Goal: Information Seeking & Learning: Learn about a topic

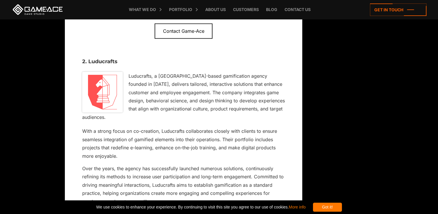
scroll to position [1449, 0]
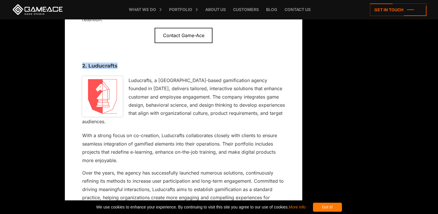
drag, startPoint x: 121, startPoint y: 72, endPoint x: 83, endPoint y: 73, distance: 37.7
click at [83, 69] on h3 "2. Luducrafts" at bounding box center [183, 66] width 203 height 6
click at [93, 69] on h3 "2. Luducrafts" at bounding box center [183, 66] width 203 height 6
click at [116, 69] on h3 "2. Luducrafts" at bounding box center [183, 66] width 203 height 6
drag, startPoint x: 117, startPoint y: 73, endPoint x: 89, endPoint y: 73, distance: 27.8
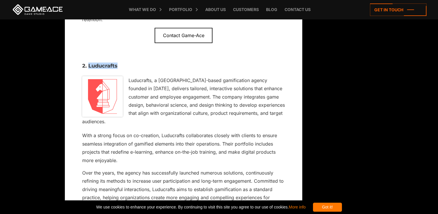
click at [89, 69] on h3 "2. Luducrafts" at bounding box center [183, 66] width 203 height 6
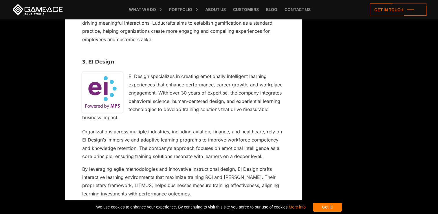
scroll to position [1623, 0]
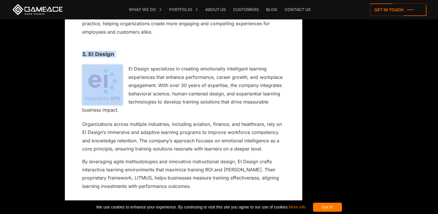
drag, startPoint x: 124, startPoint y: 68, endPoint x: 72, endPoint y: 67, distance: 52.2
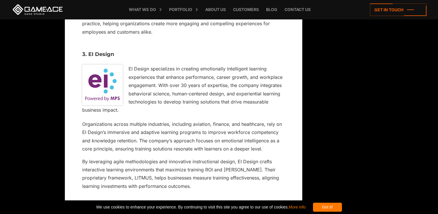
click at [157, 69] on div "3. EI Design EI Design specializes in creating emotionally intelligent learning…" at bounding box center [183, 117] width 209 height 154
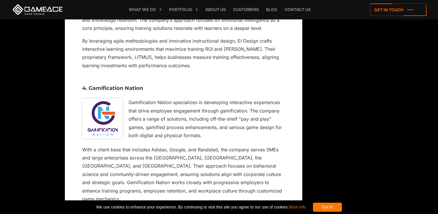
scroll to position [1739, 0]
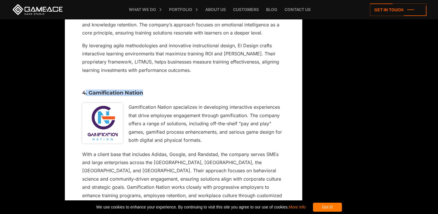
drag, startPoint x: 139, startPoint y: 99, endPoint x: 85, endPoint y: 97, distance: 53.9
click at [85, 96] on h3 "4. Gamification Nation" at bounding box center [183, 93] width 203 height 6
drag, startPoint x: 85, startPoint y: 97, endPoint x: 99, endPoint y: 97, distance: 13.3
click at [99, 97] on div "4. Gamification Nation Gamification Nation specializes in developing interactiv…" at bounding box center [183, 145] width 209 height 133
click at [137, 96] on h3 "4. Gamification Nation" at bounding box center [183, 93] width 203 height 6
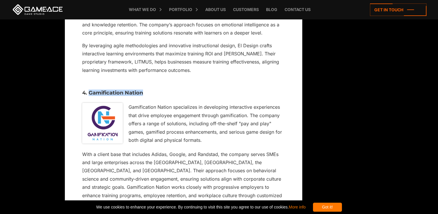
drag, startPoint x: 143, startPoint y: 99, endPoint x: 89, endPoint y: 99, distance: 53.3
click at [89, 96] on h3 "4. Gamification Nation" at bounding box center [183, 93] width 203 height 6
drag, startPoint x: 89, startPoint y: 99, endPoint x: 96, endPoint y: 99, distance: 6.7
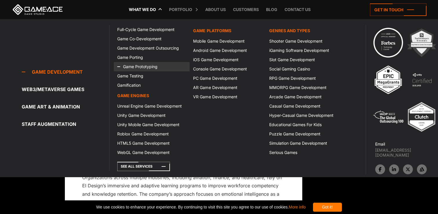
scroll to position [1565, 0]
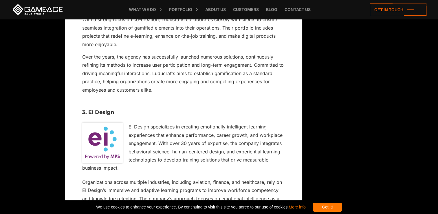
click at [106, 3] on div "What we do Game development Game development Full-Cycle Game Development Game C…" at bounding box center [219, 9] width 415 height 19
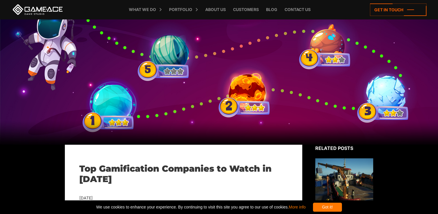
scroll to position [0, 0]
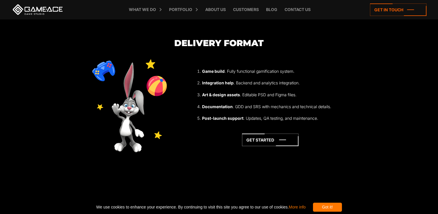
scroll to position [1768, 0]
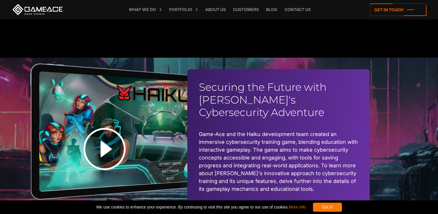
click at [122, 134] on img at bounding box center [104, 149] width 72 height 72
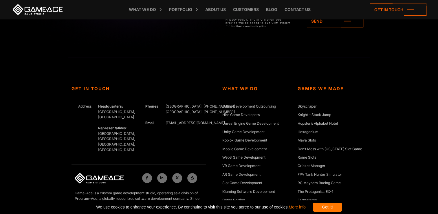
scroll to position [2521, 0]
